Goal: Task Accomplishment & Management: Manage account settings

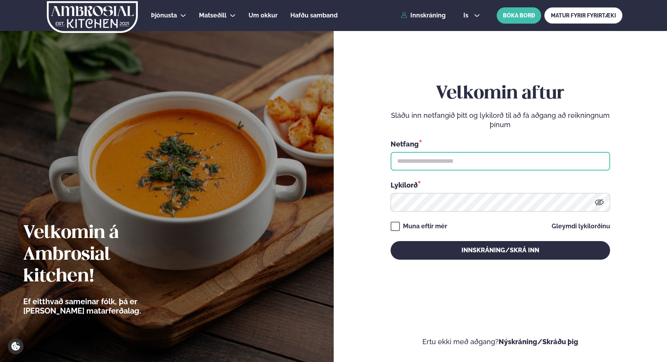
type input "**********"
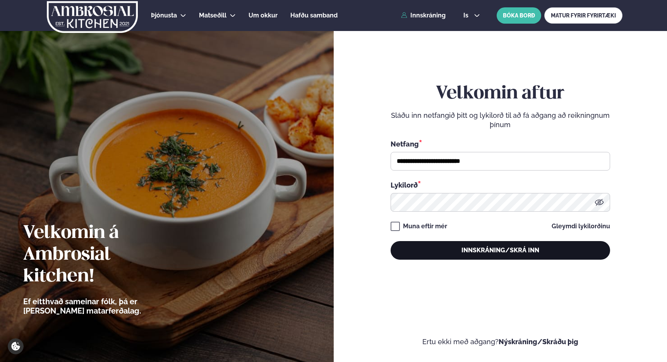
click at [414, 245] on button "Innskráning/Skrá inn" at bounding box center [501, 250] width 220 height 19
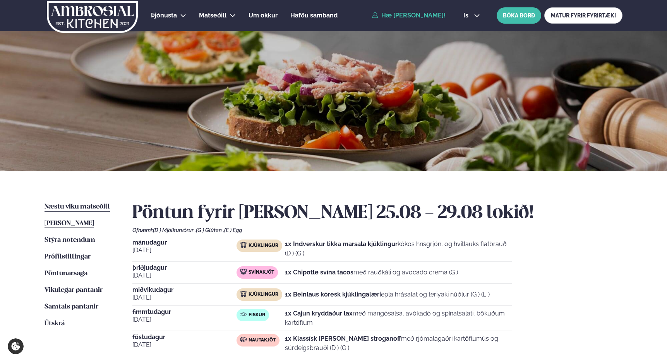
click at [104, 206] on span "Næstu viku matseðill" at bounding box center [77, 206] width 65 height 7
